Goal: Task Accomplishment & Management: Use online tool/utility

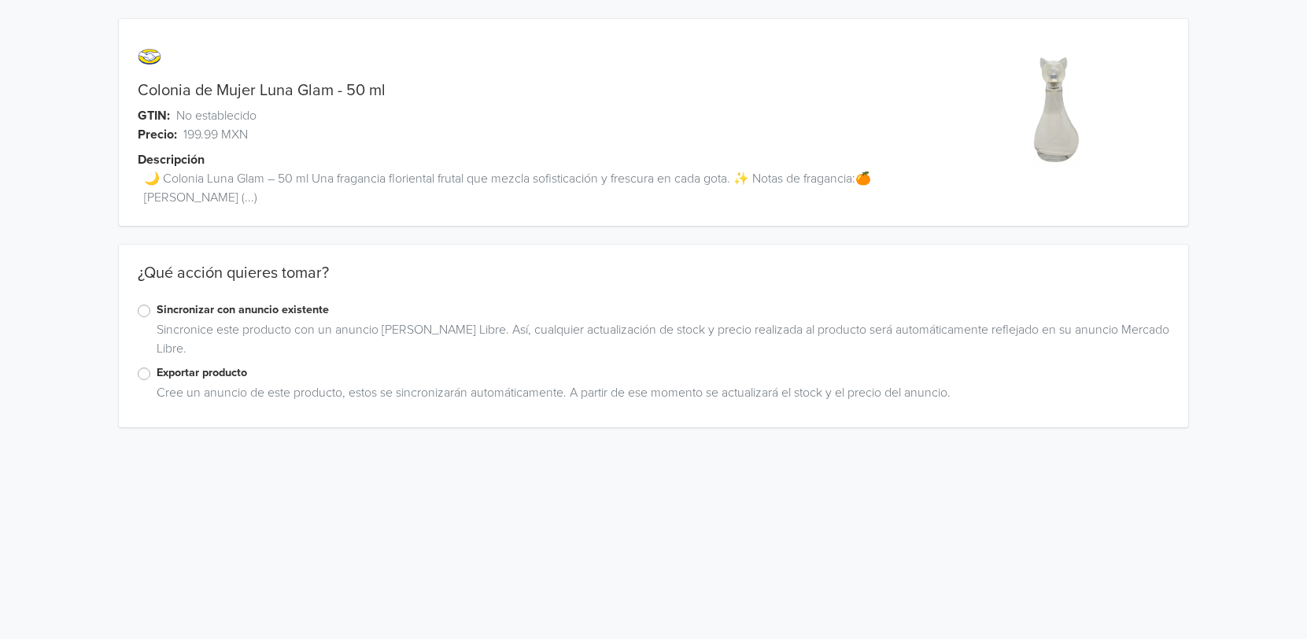
click at [205, 378] on label "Exportar producto" at bounding box center [663, 372] width 1013 height 17
click at [0, 0] on input "Exportar producto" at bounding box center [0, 0] width 0 height 0
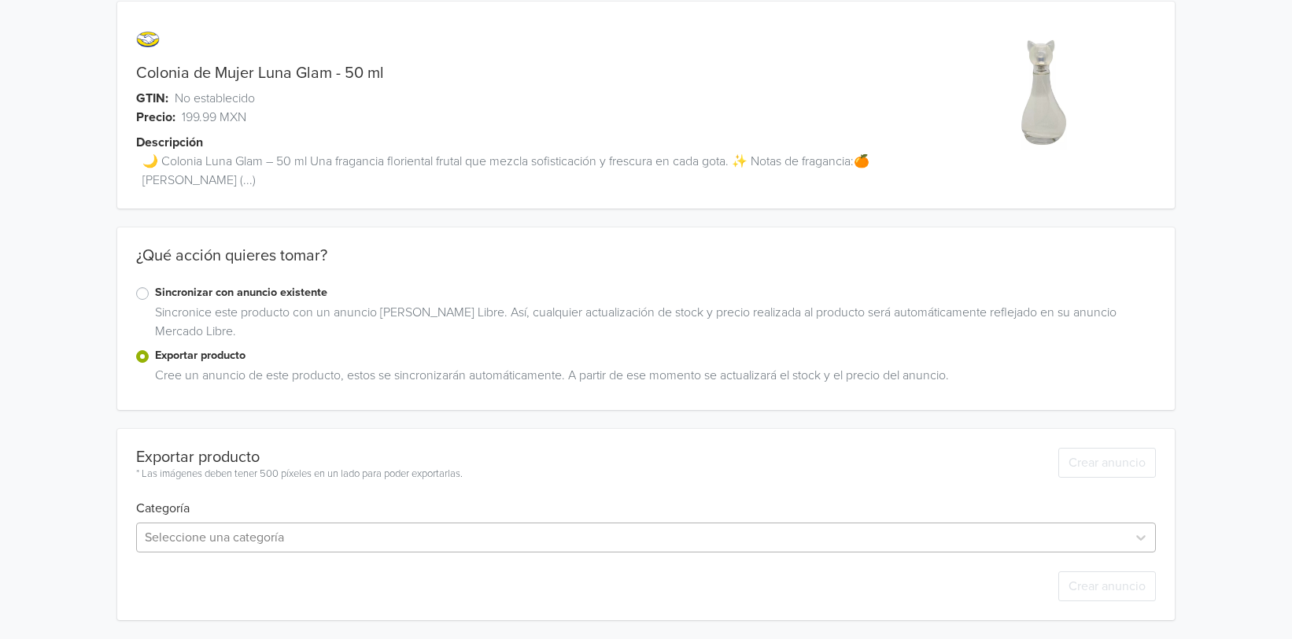
scroll to position [173, 0]
click at [395, 528] on div "Seleccione una categoría" at bounding box center [645, 537] width 1019 height 30
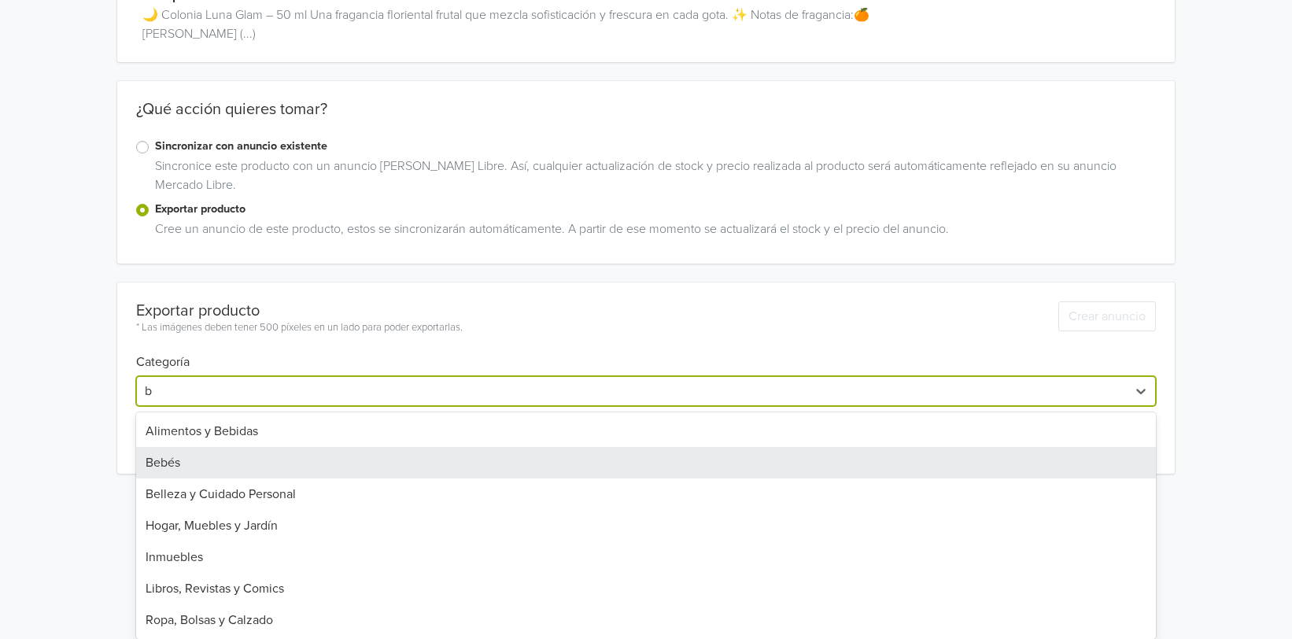
scroll to position [0, 0]
type input "be"
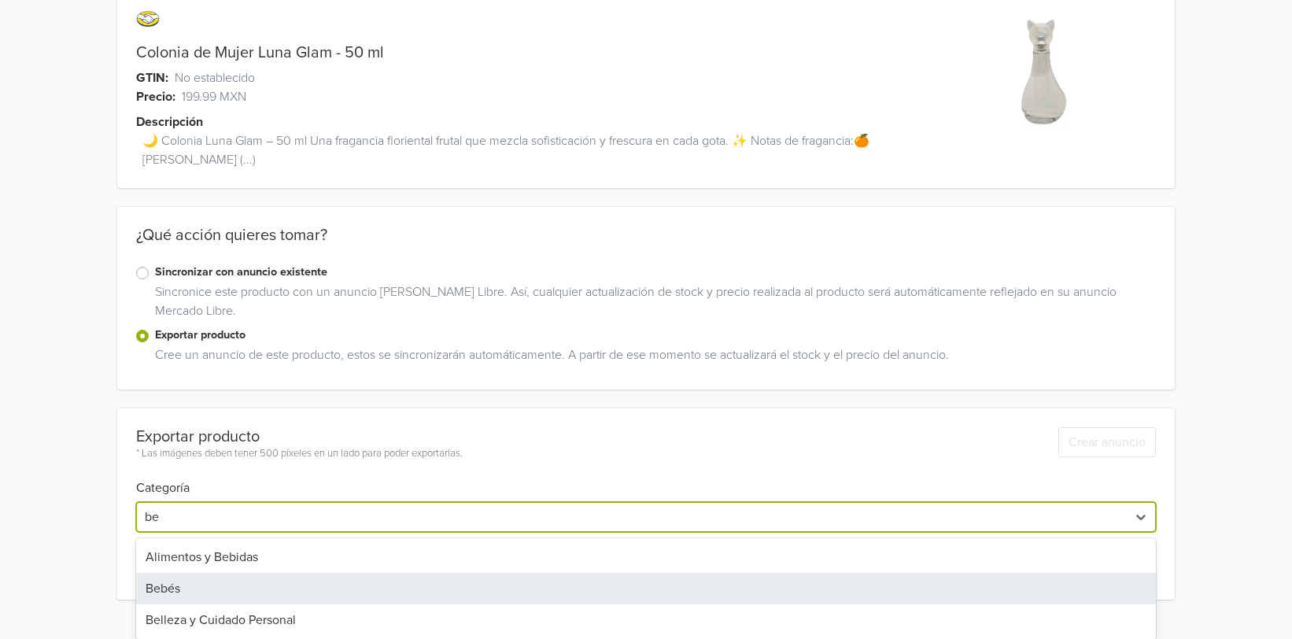
scroll to position [38, 0]
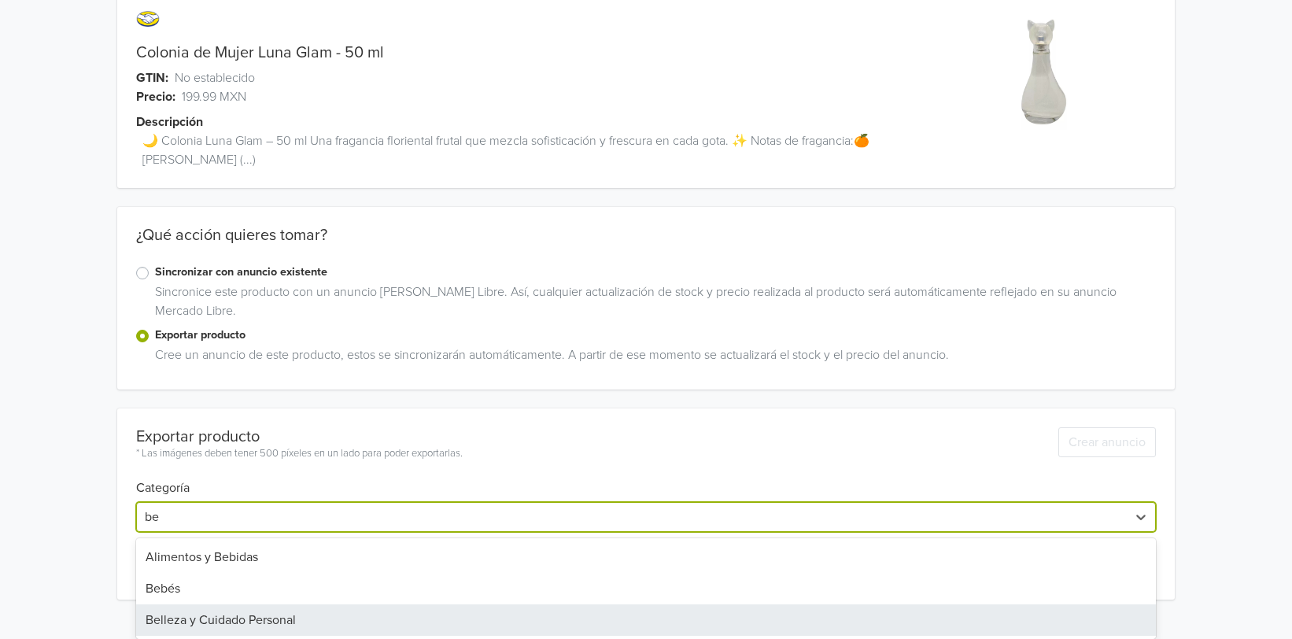
click at [377, 609] on div "Belleza y Cuidado Personal" at bounding box center [645, 619] width 1019 height 31
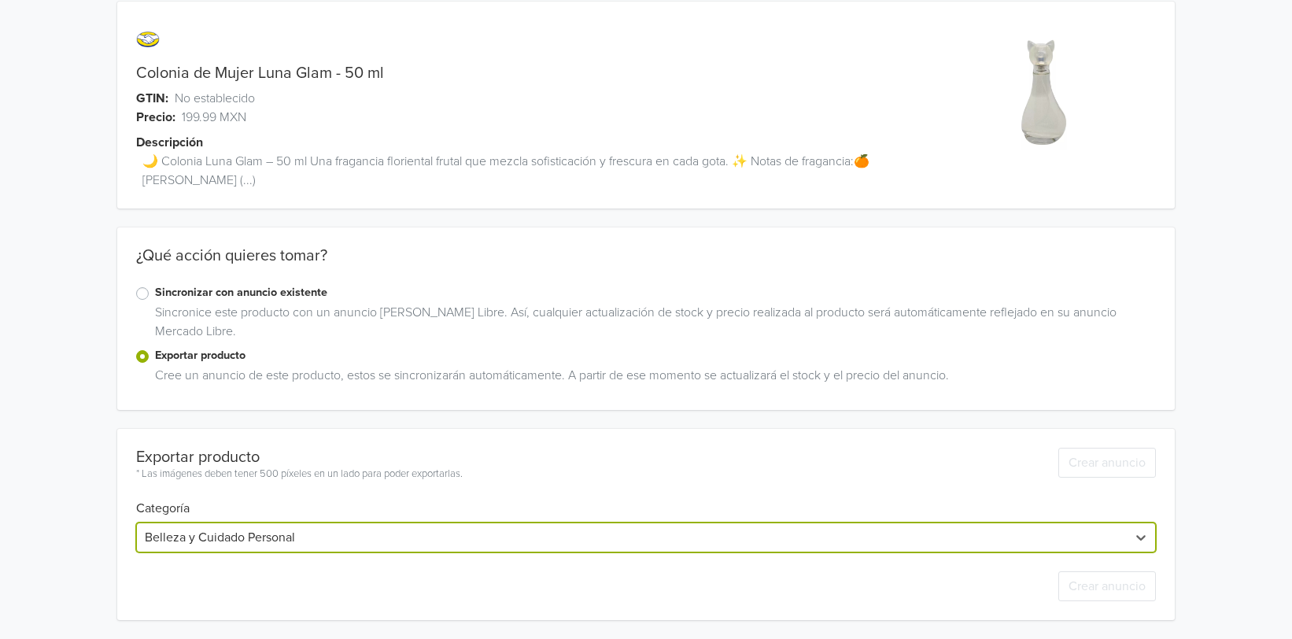
scroll to position [54, 0]
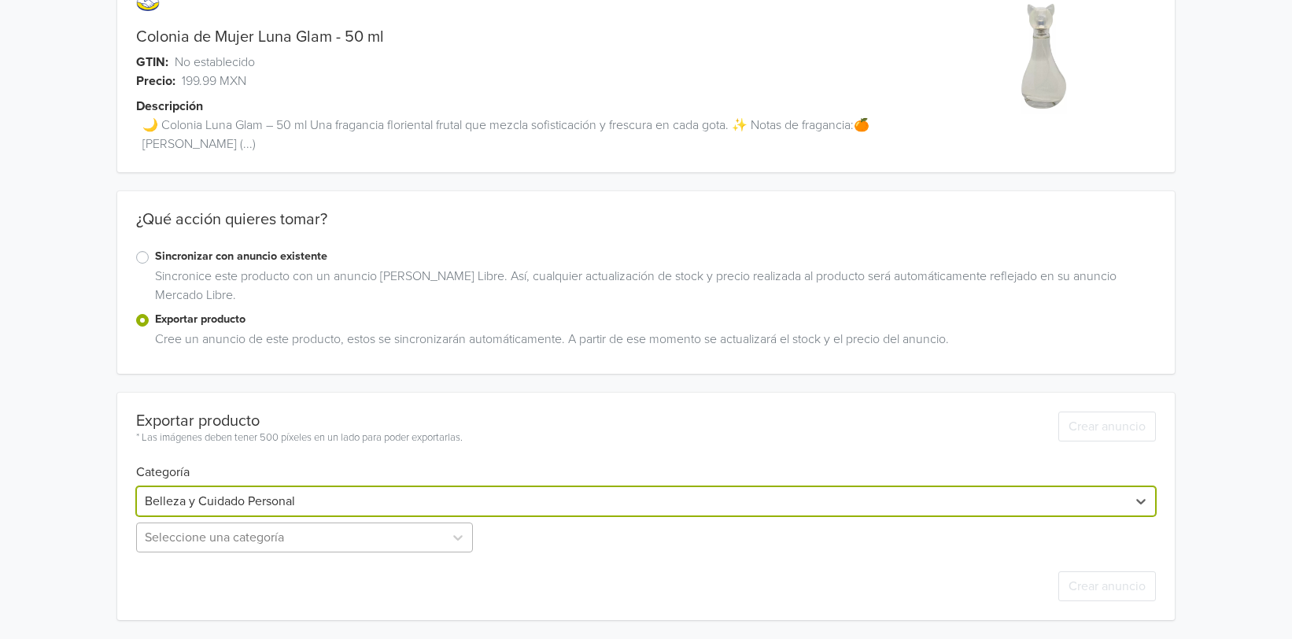
click at [311, 543] on div "Seleccione una categoría" at bounding box center [306, 537] width 340 height 30
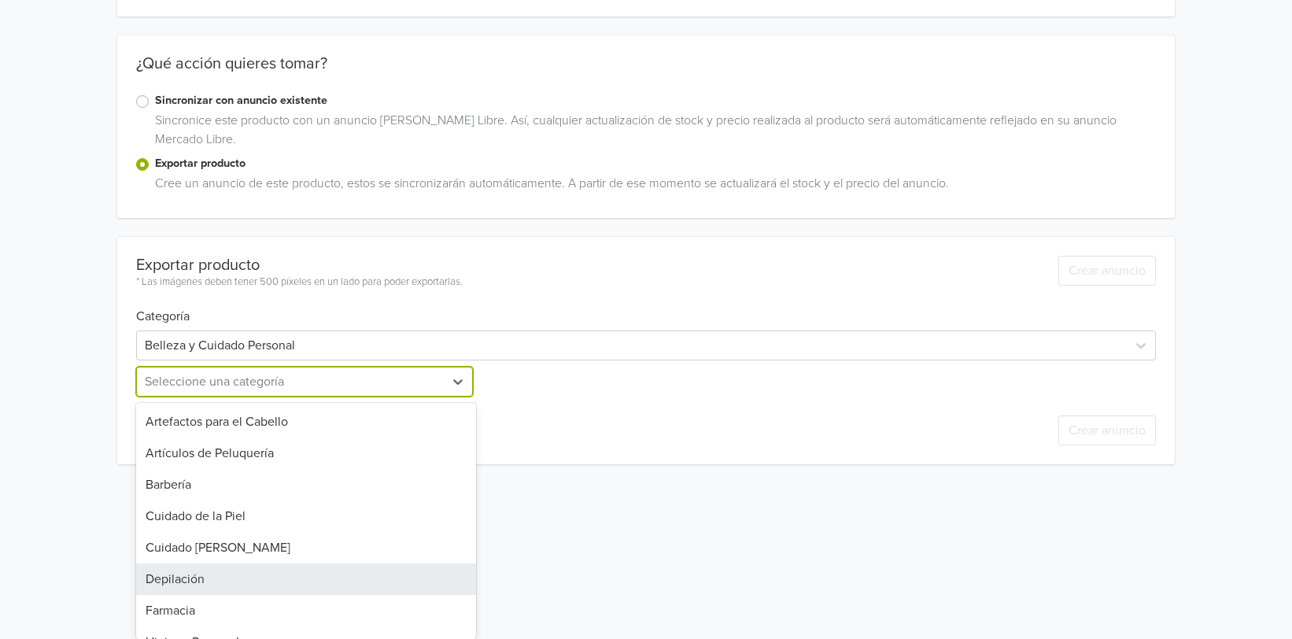
scroll to position [179, 0]
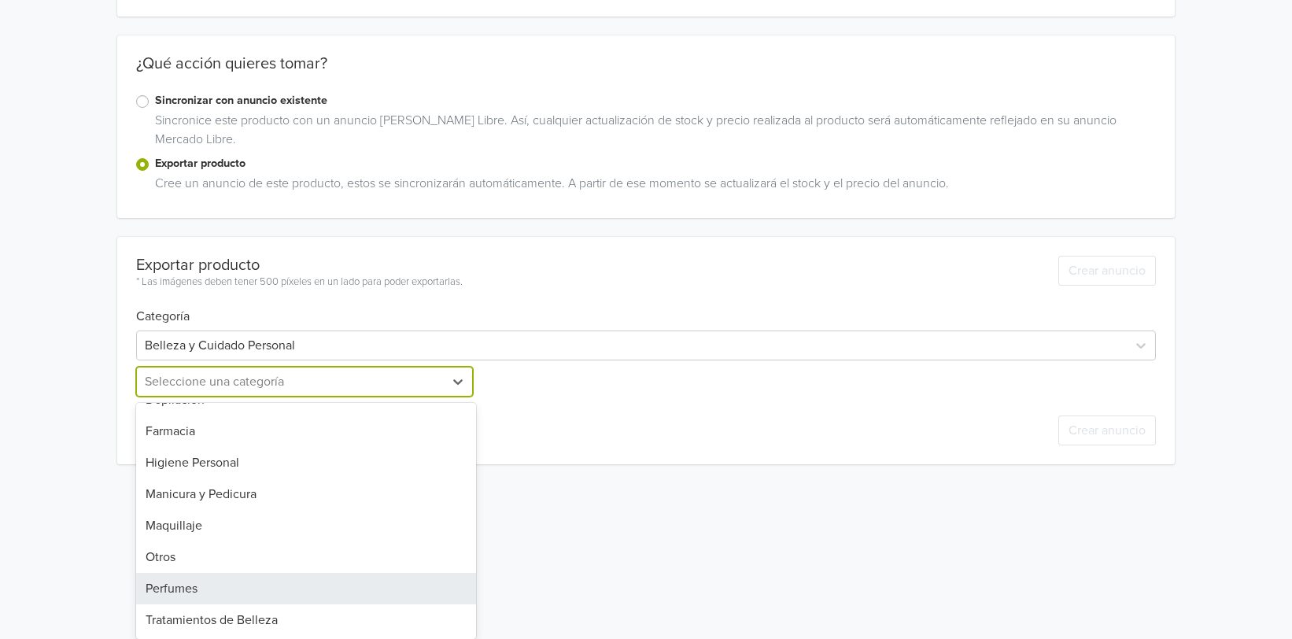
click at [344, 581] on div "Perfumes" at bounding box center [306, 588] width 340 height 31
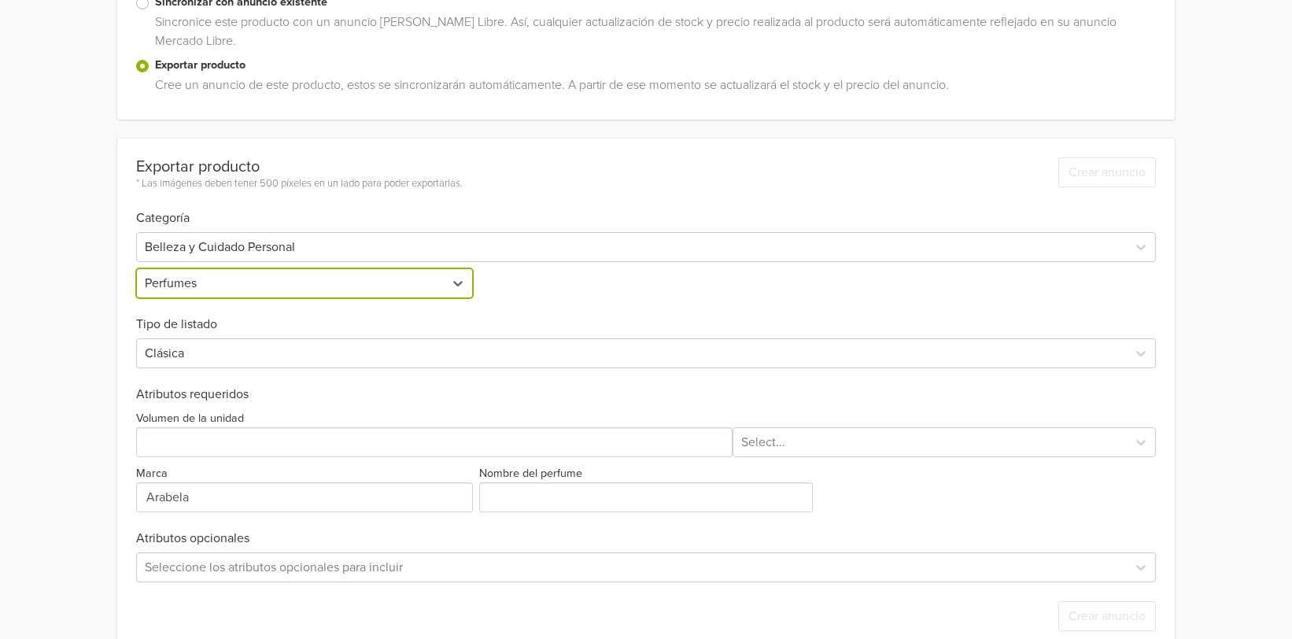
scroll to position [338, 0]
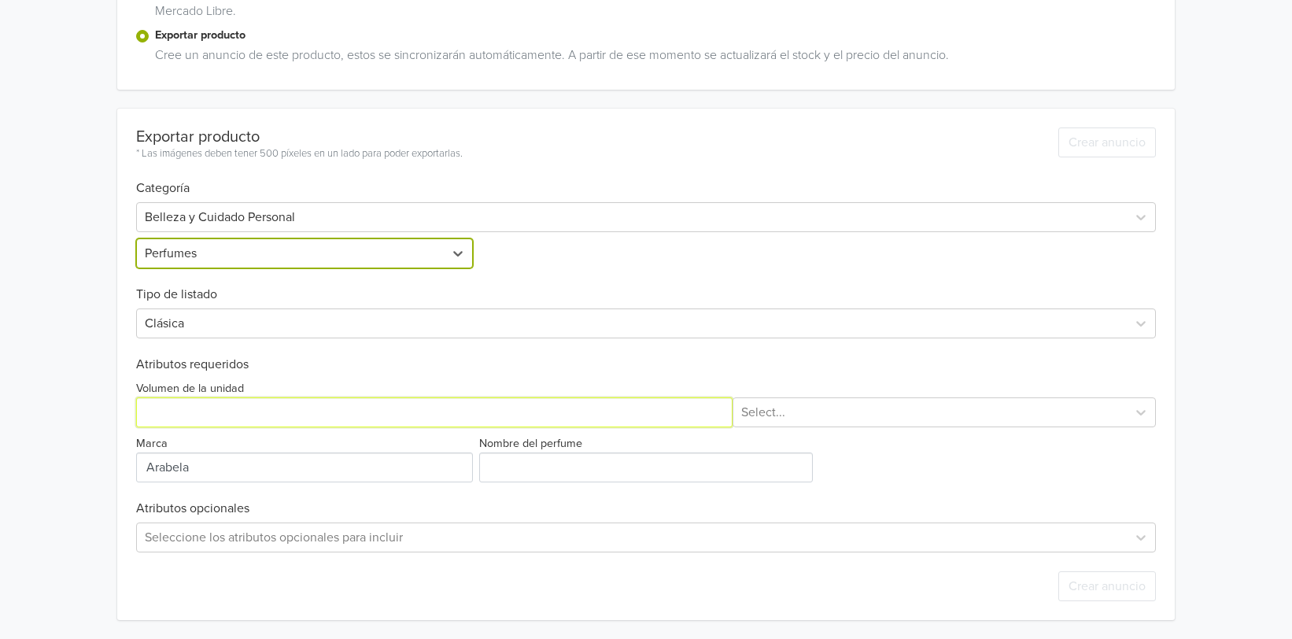
click at [347, 411] on input "Volumen de la unidad" at bounding box center [434, 412] width 596 height 30
type input "50"
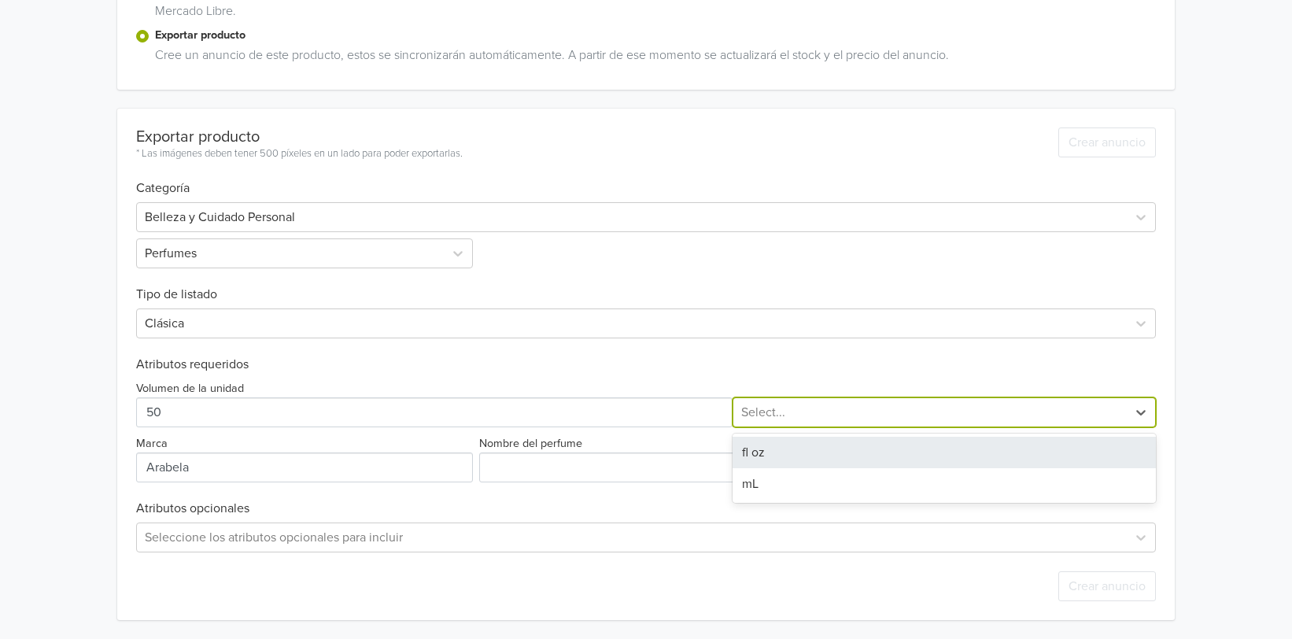
click at [770, 416] on div at bounding box center [929, 412] width 377 height 22
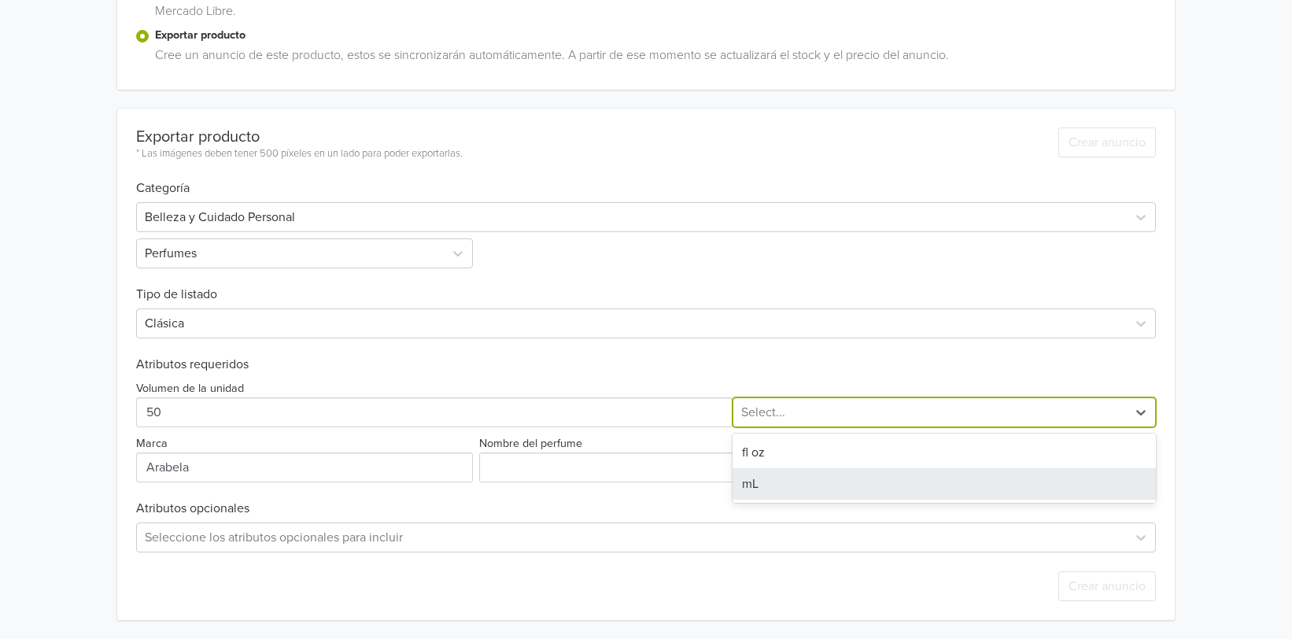
click at [769, 478] on div "mL" at bounding box center [944, 483] width 423 height 31
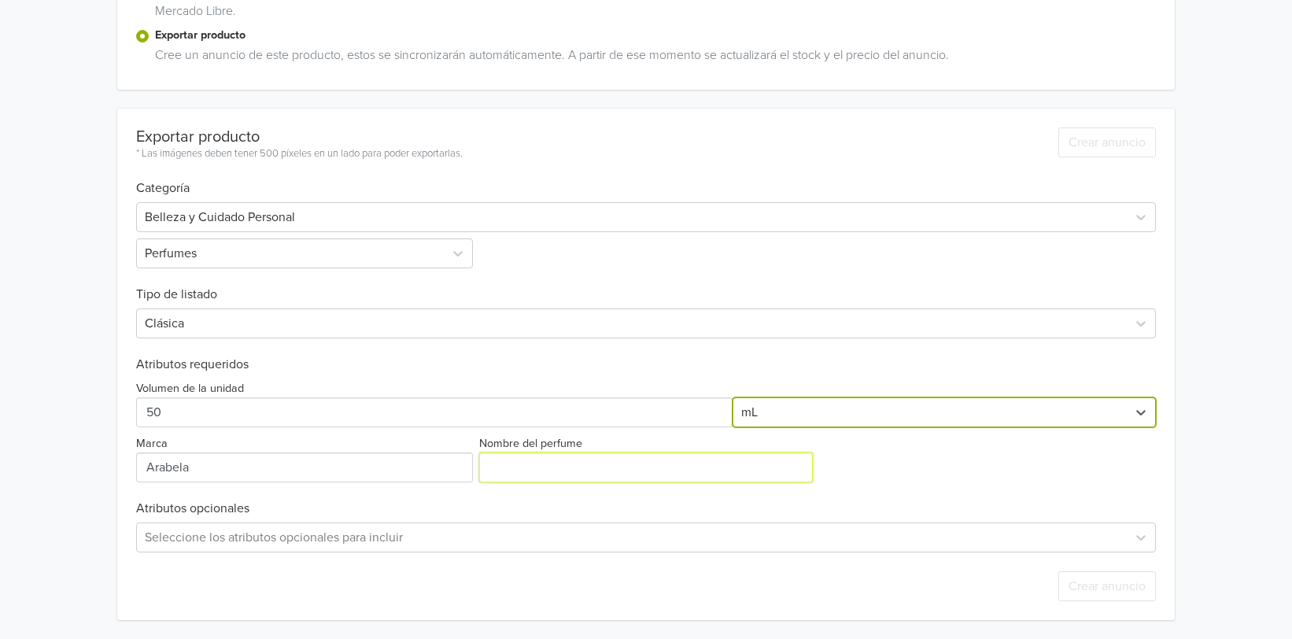
click at [593, 464] on input "Nombre del perfume" at bounding box center [646, 467] width 334 height 30
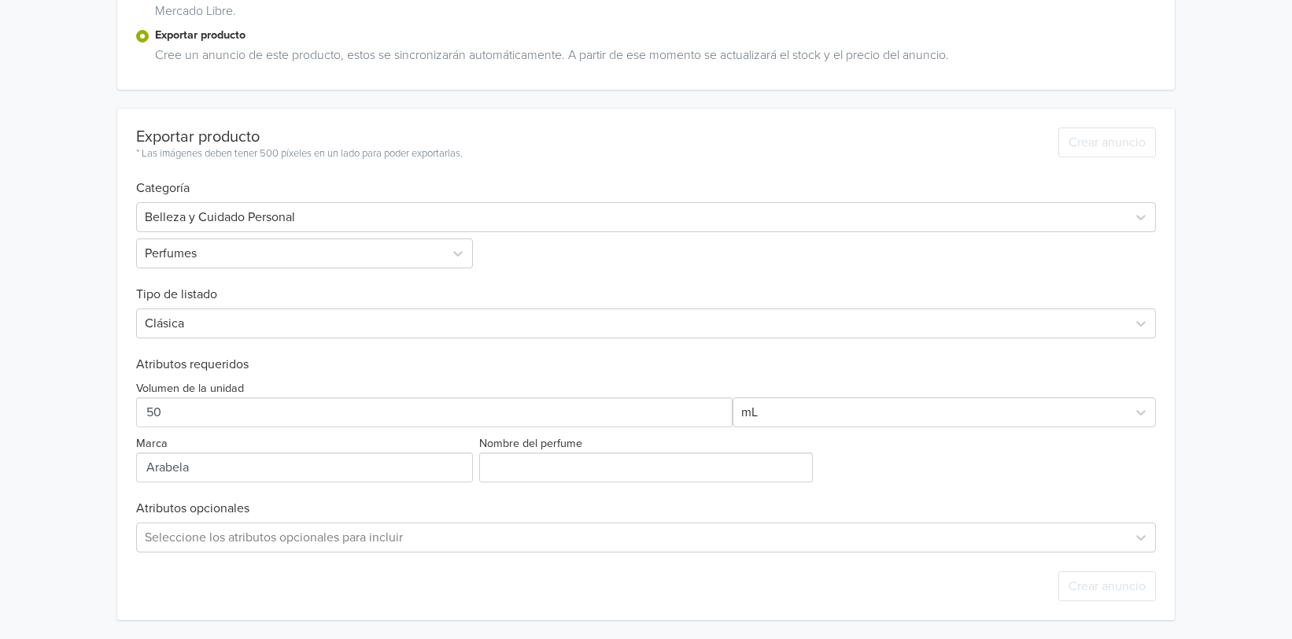
click at [510, 441] on label "Nombre del perfume" at bounding box center [530, 443] width 103 height 17
click at [510, 452] on input "Nombre del perfume" at bounding box center [646, 467] width 334 height 30
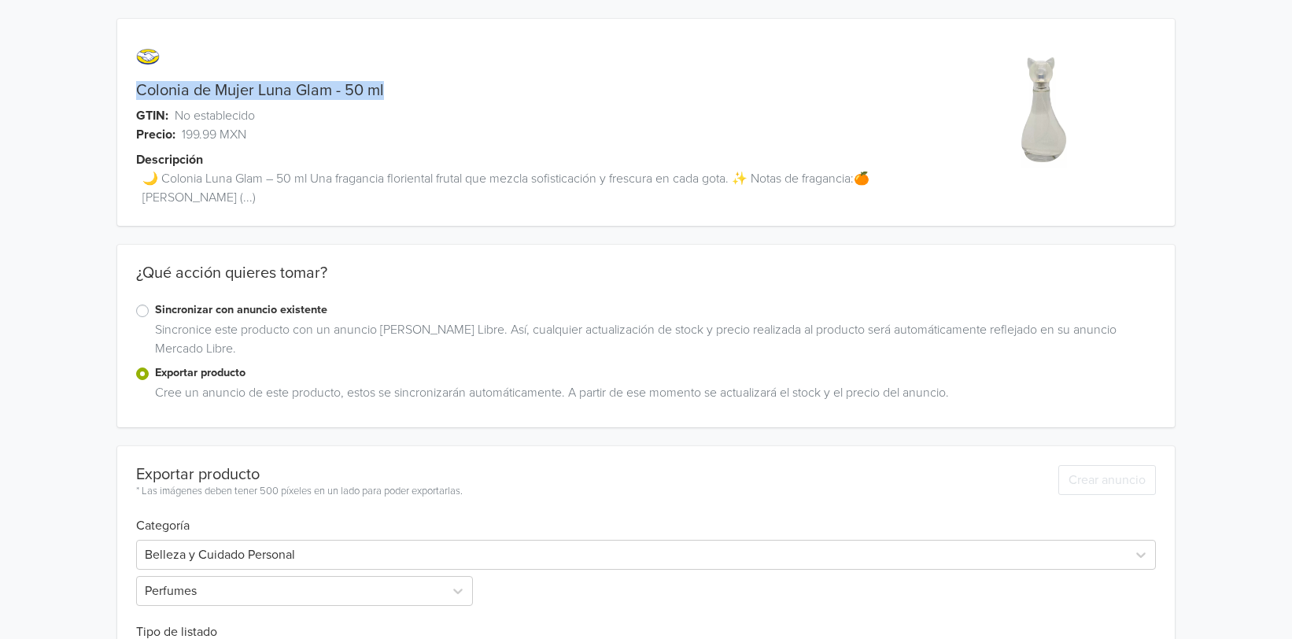
drag, startPoint x: 131, startPoint y: 91, endPoint x: 460, endPoint y: 83, distance: 329.0
click at [460, 83] on div "Colonia de Mujer Luna Glam - 50 ml" at bounding box center [513, 90] width 792 height 19
copy link "Colonia de Mujer Luna Glam - 50 ml"
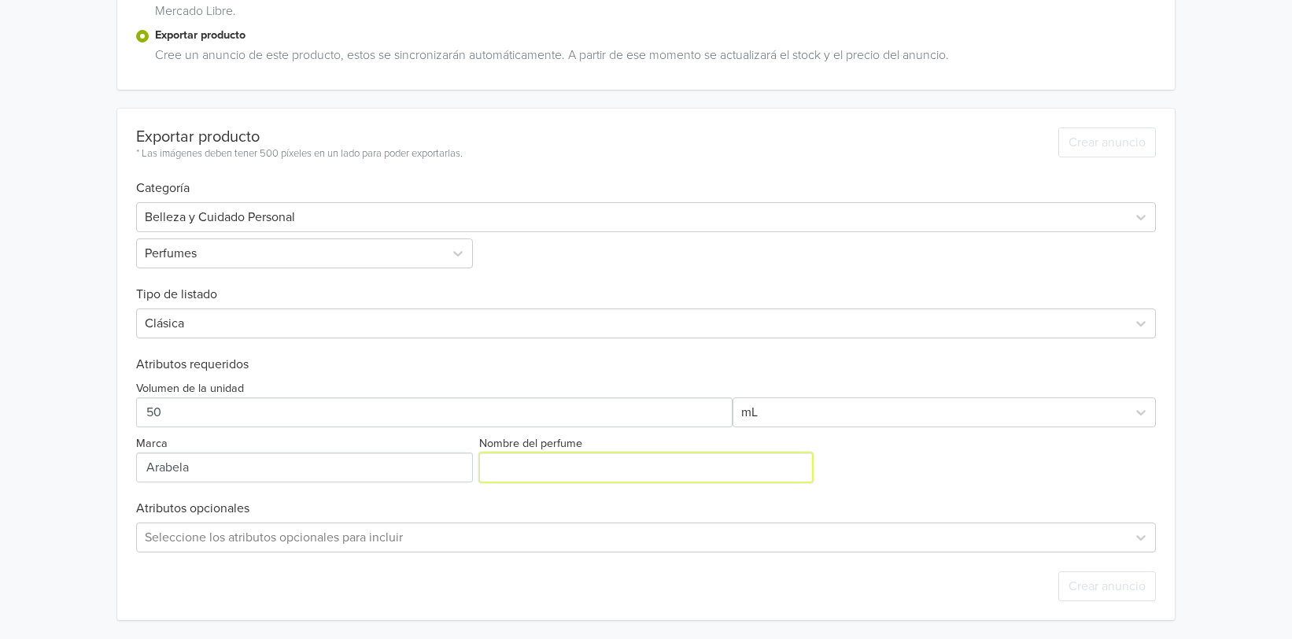
click at [596, 454] on input "Nombre del perfume" at bounding box center [646, 467] width 334 height 30
paste input "Colonia de Mujer Luna Glam - 50 ml"
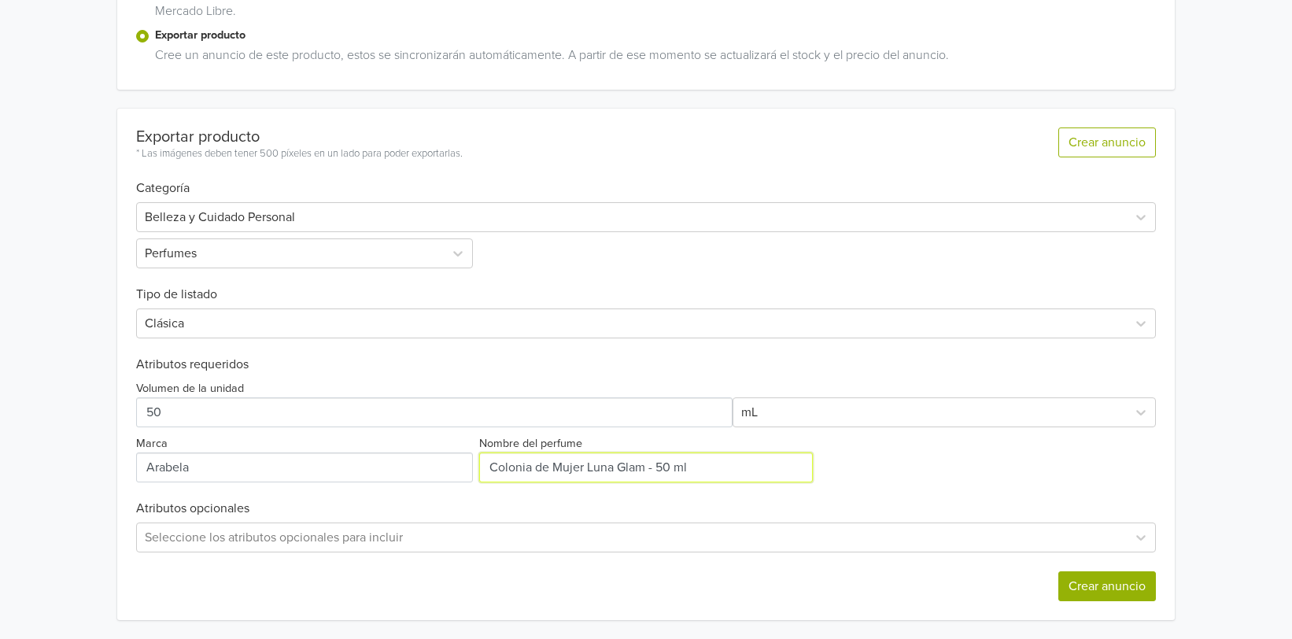
type input "Colonia de Mujer Luna Glam - 50 ml"
click at [1103, 575] on button "Crear anuncio" at bounding box center [1107, 586] width 98 height 30
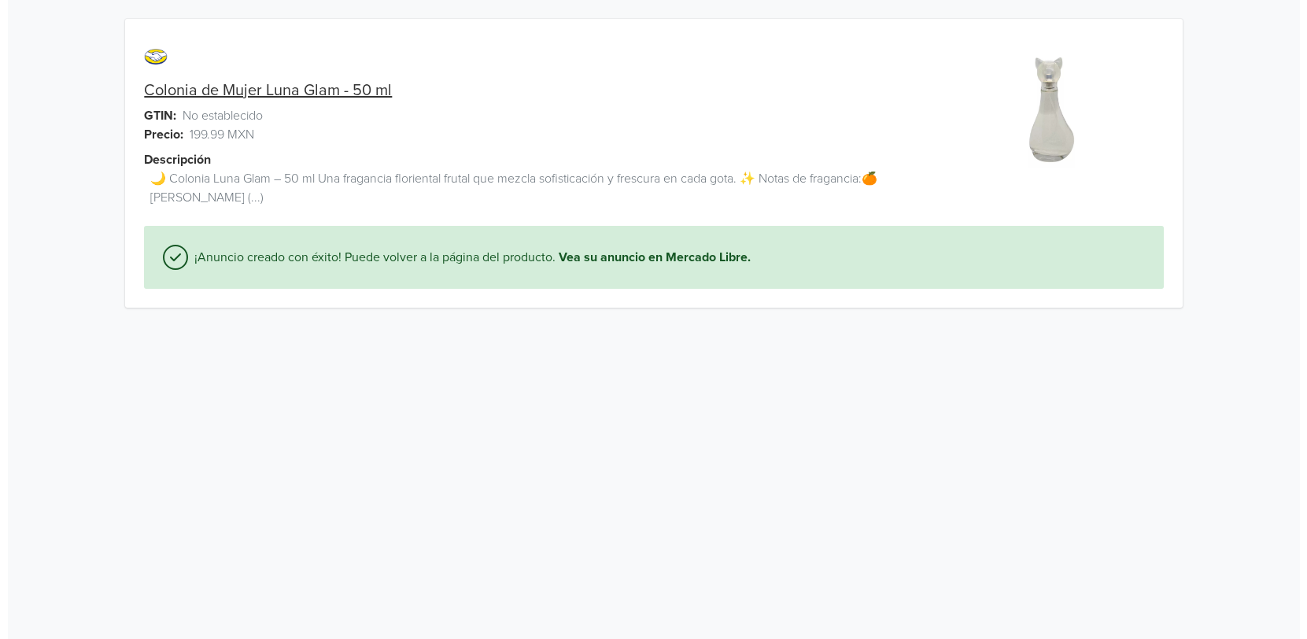
scroll to position [0, 0]
